Goal: Complete application form: Complete application form

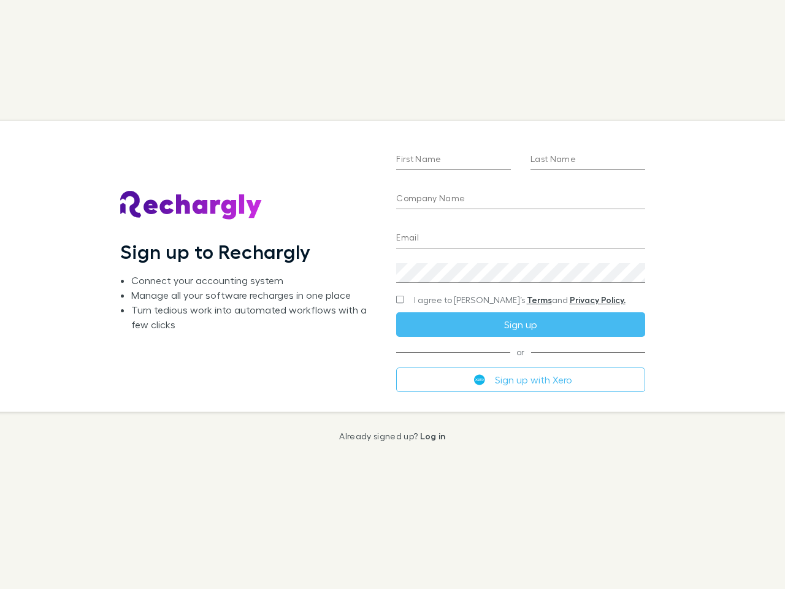
click at [393, 294] on div "First Name Last Name Company Name Email Create a password I agree to Rechargly’…" at bounding box center [521, 266] width 268 height 290
click at [453, 160] on input "First Name" at bounding box center [453, 160] width 115 height 20
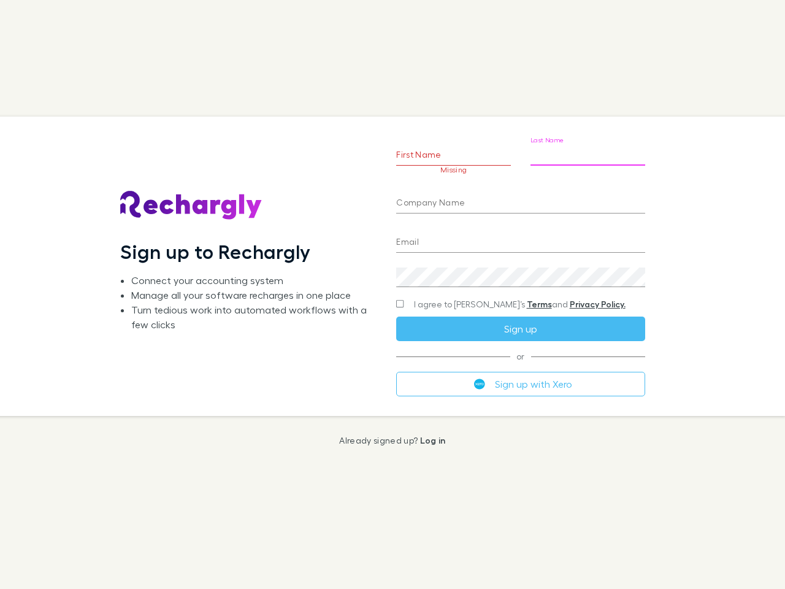
click at [588, 160] on input "Last Name" at bounding box center [588, 156] width 115 height 20
click at [520, 199] on input "Company Name" at bounding box center [520, 204] width 248 height 20
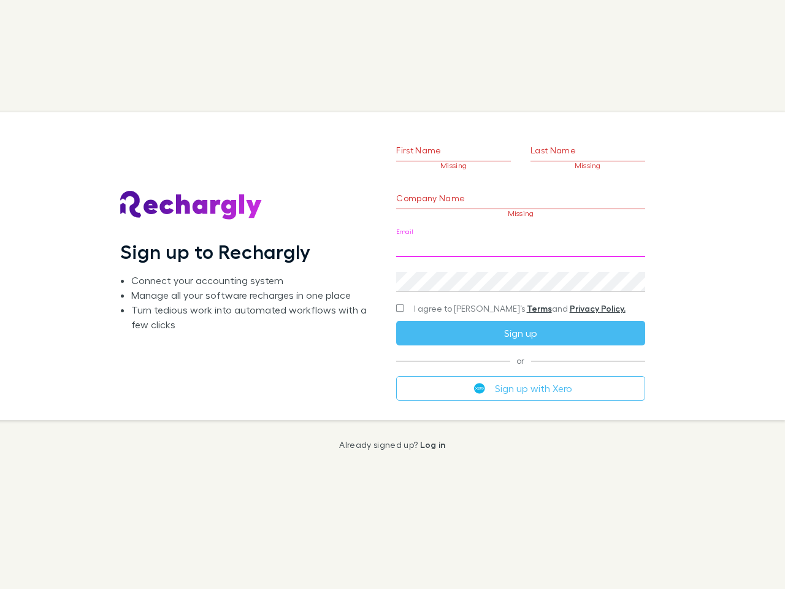
click at [520, 239] on input "Email" at bounding box center [520, 247] width 248 height 20
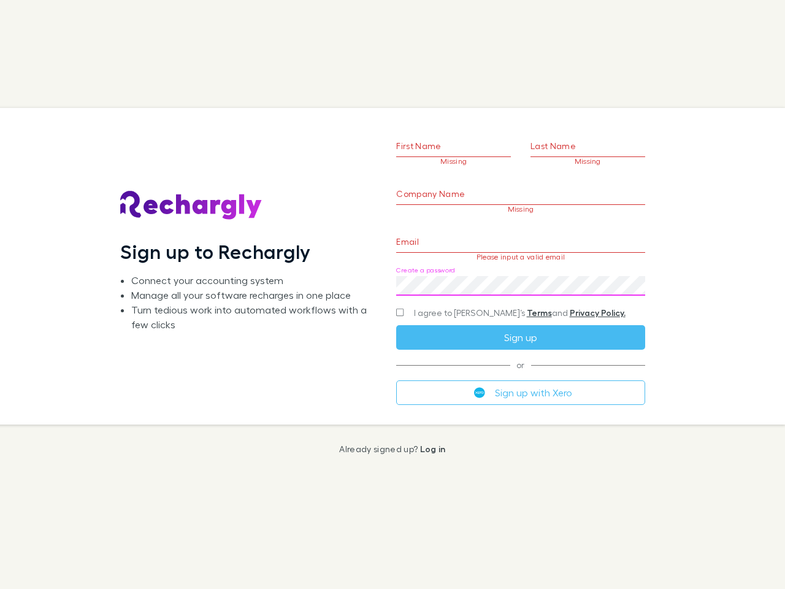
click at [520, 273] on div "Create a password" at bounding box center [520, 280] width 248 height 29
click at [496, 300] on form "First Name Missing Last Name Missing Company Name Missing Email Please input a …" at bounding box center [520, 251] width 248 height 306
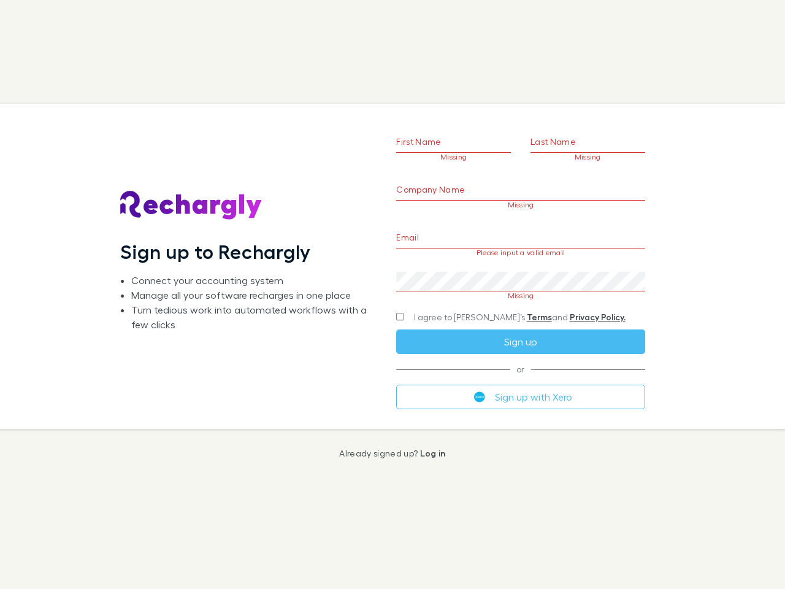
click at [520, 325] on div "I agree to Rechargly’s Terms and Privacy Policy." at bounding box center [520, 317] width 248 height 15
click at [520, 380] on form "First Name Missing Last Name Missing Company Name Missing Email Please input a …" at bounding box center [520, 251] width 248 height 315
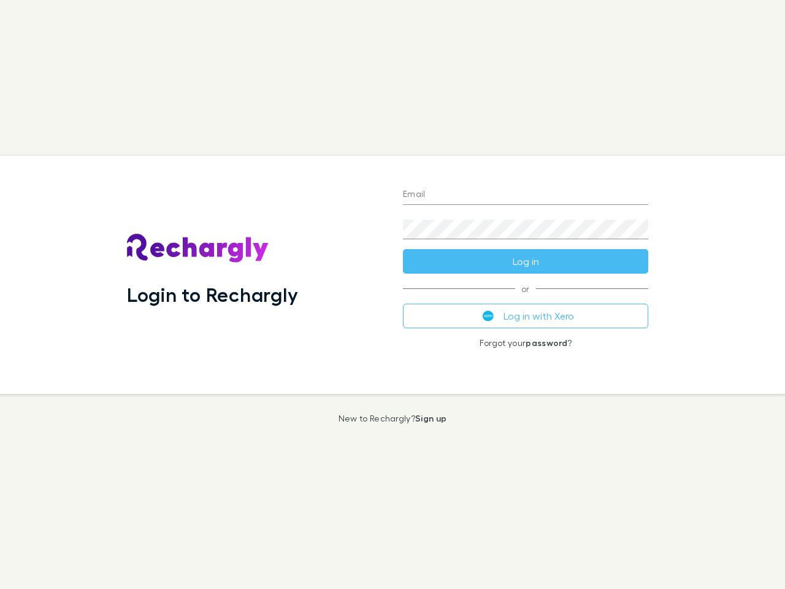
click at [393, 294] on div "Login to Rechargly" at bounding box center [255, 275] width 276 height 238
